Goal: Find specific page/section: Find specific page/section

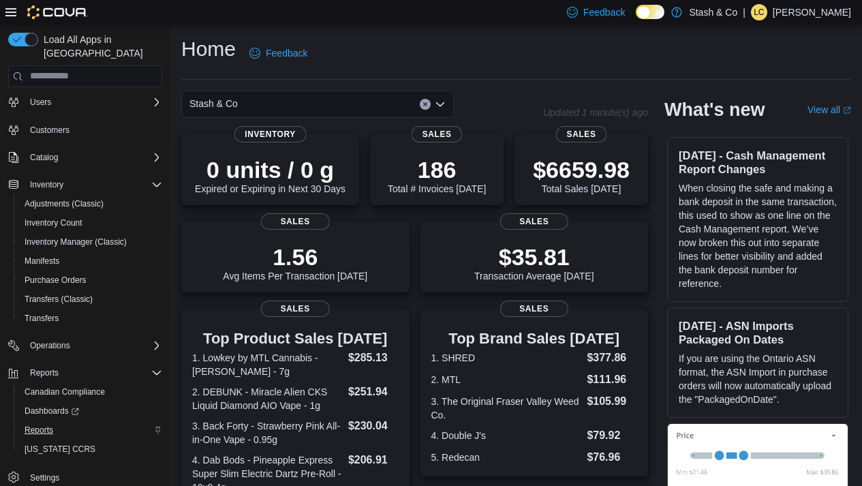
scroll to position [31, 0]
click at [46, 425] on span "Reports" at bounding box center [39, 430] width 29 height 11
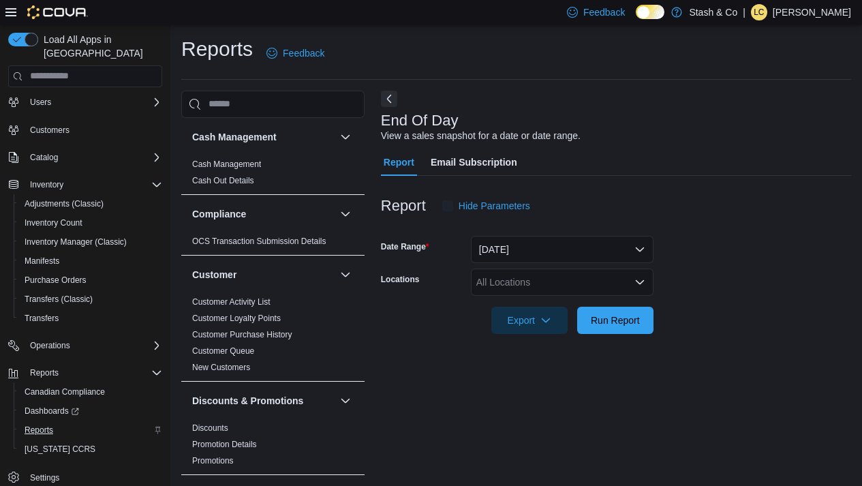
scroll to position [6, 0]
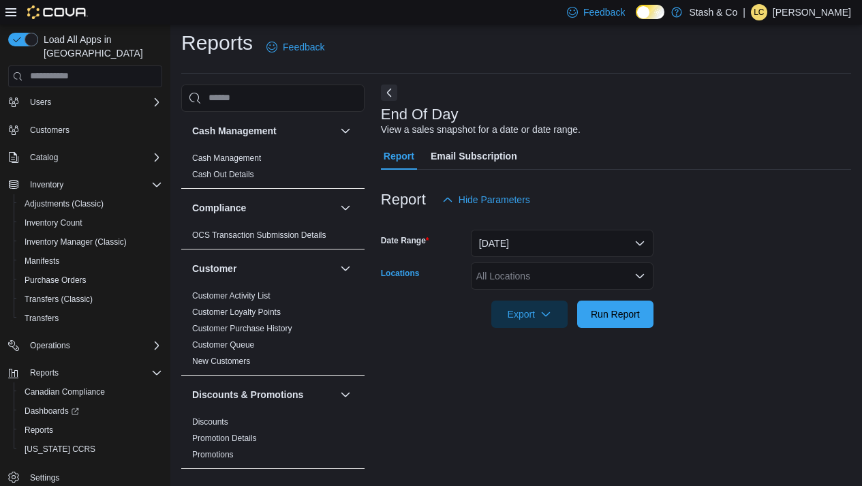
click at [534, 274] on div "All Locations" at bounding box center [562, 275] width 183 height 27
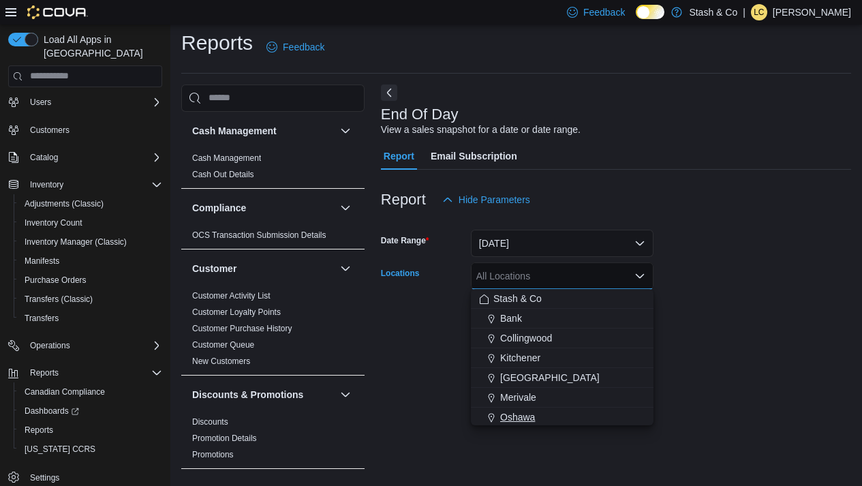
click at [525, 412] on span "Oshawa" at bounding box center [517, 417] width 35 height 14
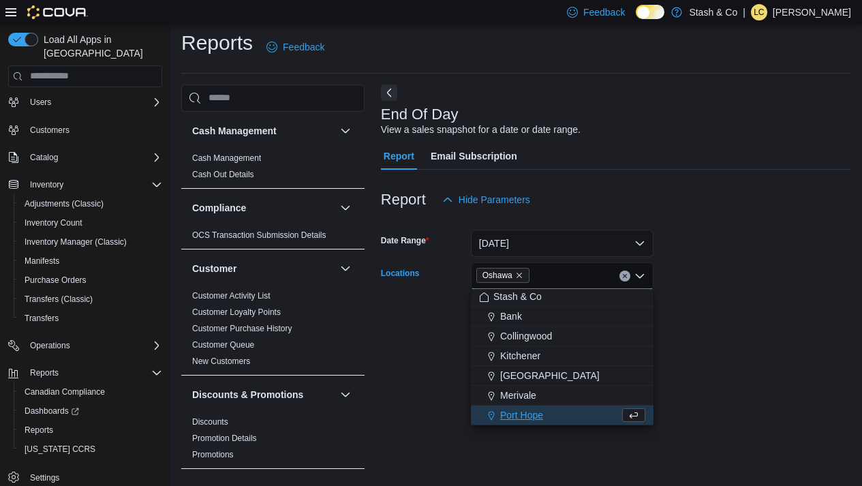
click at [853, 256] on div "Reports Feedback Cash Management Cash Management Cash Out Details Compliance OC…" at bounding box center [516, 252] width 692 height 469
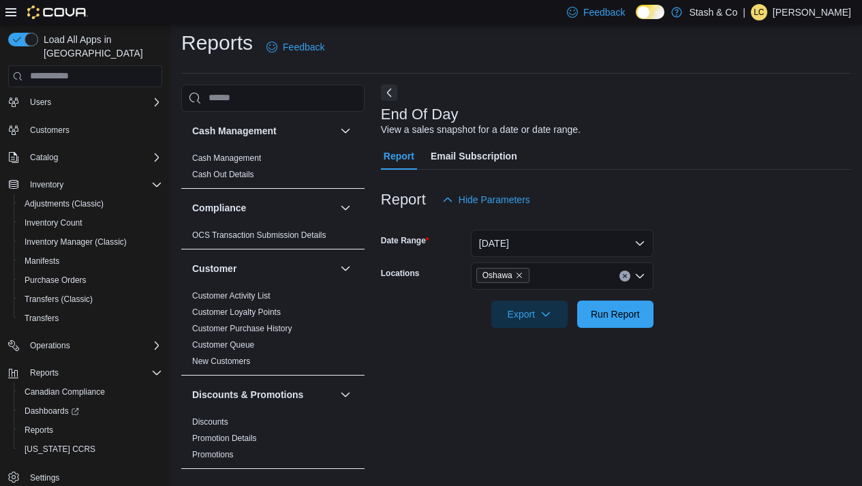
click at [694, 166] on div "Report Email Subscription" at bounding box center [616, 155] width 470 height 27
